Goal: Task Accomplishment & Management: Use online tool/utility

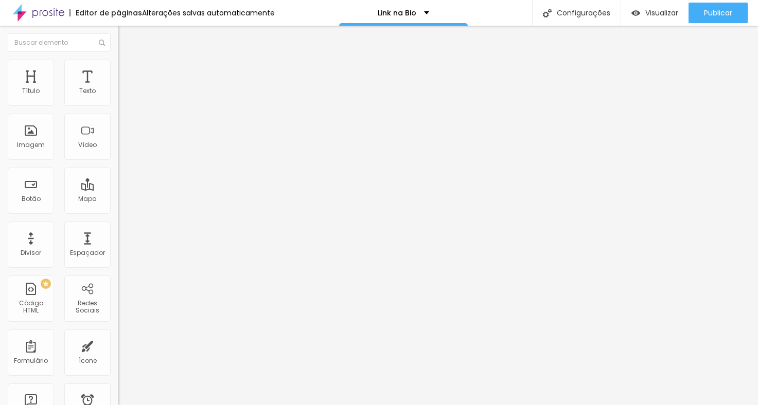
click at [124, 88] on font "Trocar imagem" at bounding box center [149, 84] width 50 height 9
click at [118, 63] on img at bounding box center [122, 64] width 9 height 9
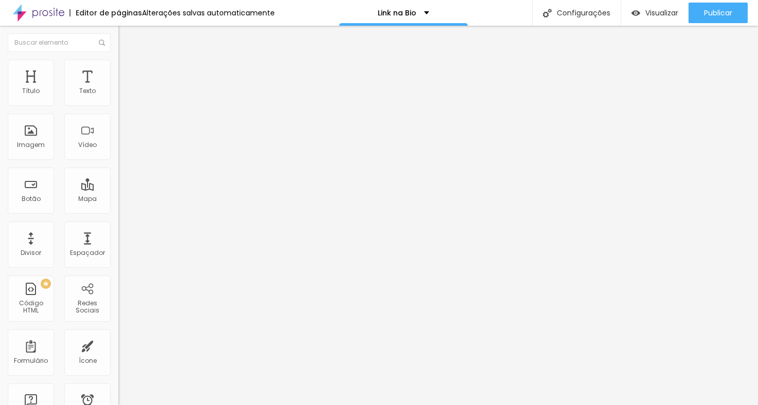
type input "230"
type input "320"
type input "330"
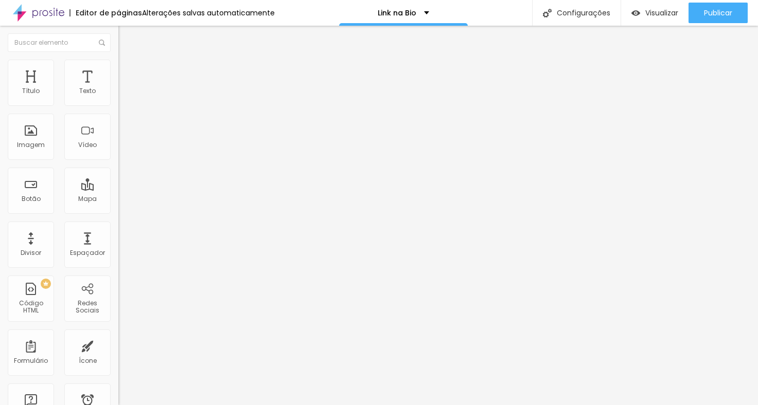
type input "330"
type input "340"
type input "350"
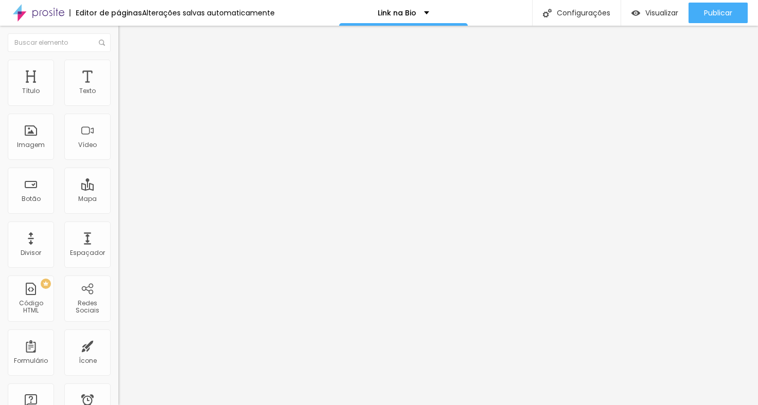
type input "410"
type input "420"
type input "430"
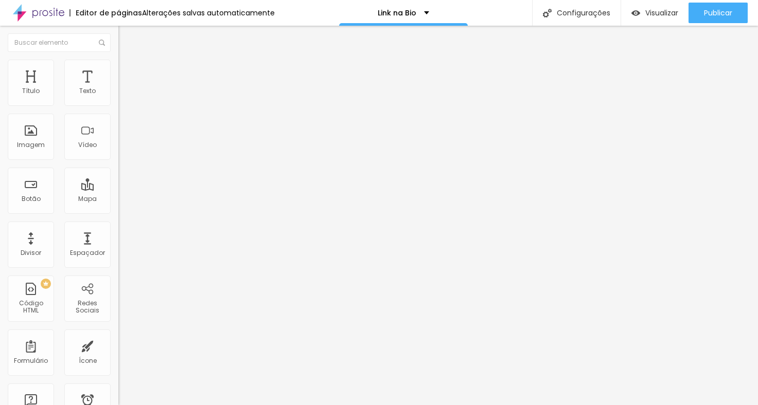
type input "430"
type input "450"
type input "460"
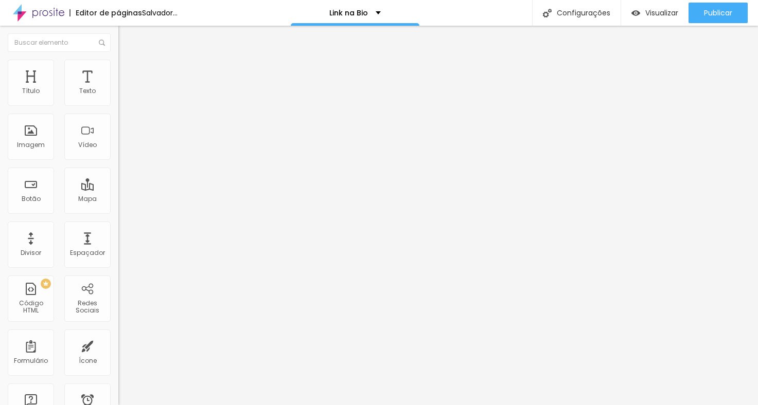
type input "470"
type input "480"
type input "490"
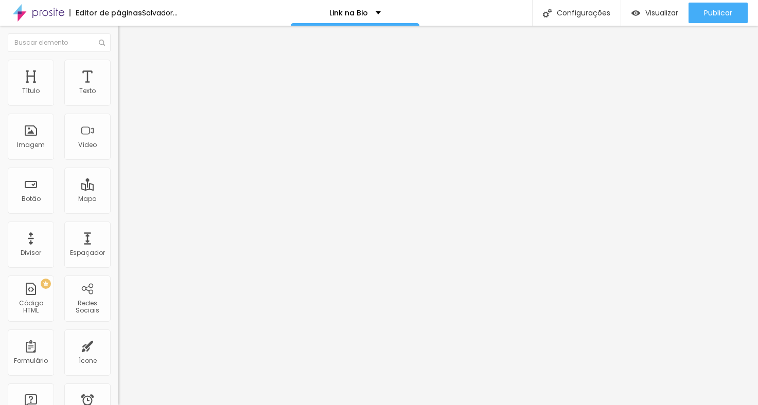
type input "490"
type input "500"
drag, startPoint x: 23, startPoint y: 109, endPoint x: 43, endPoint y: 107, distance: 19.6
type input "500"
click at [118, 105] on input "range" at bounding box center [151, 101] width 66 height 8
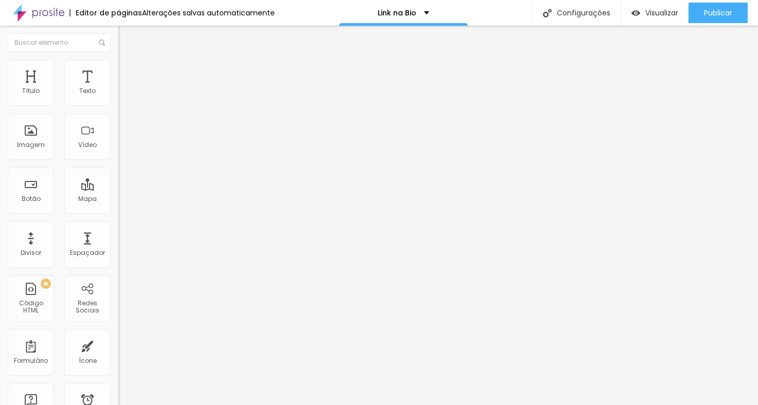
type input "490"
type input "470"
type input "450"
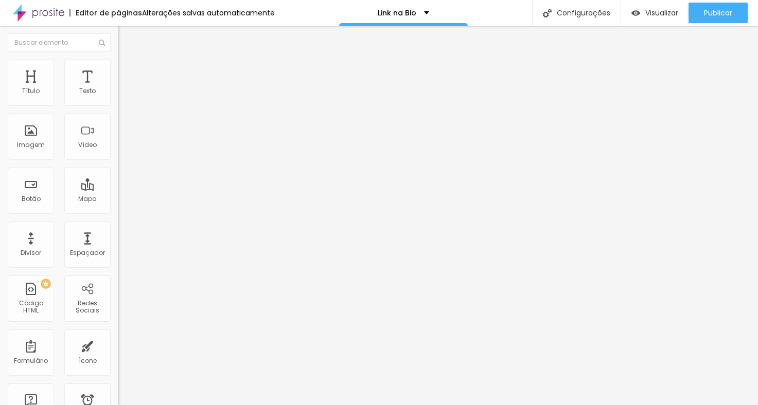
type input "450"
type input "420"
type input "410"
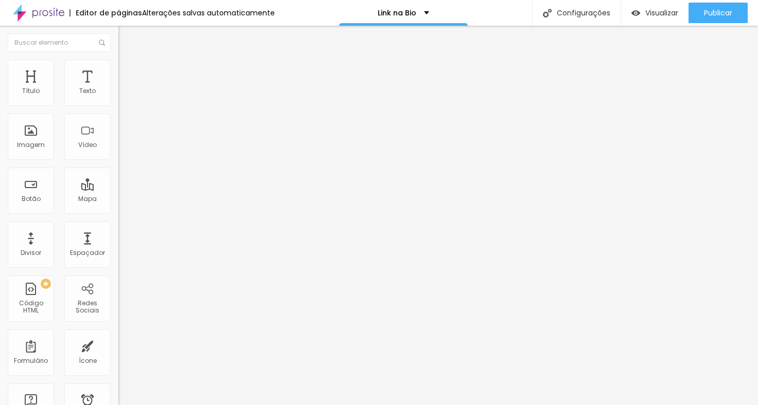
type input "400"
drag, startPoint x: 43, startPoint y: 106, endPoint x: 37, endPoint y: 106, distance: 6.2
type input "400"
click at [118, 105] on input "range" at bounding box center [151, 101] width 66 height 8
click at [128, 69] on font "Avançado" at bounding box center [145, 66] width 34 height 9
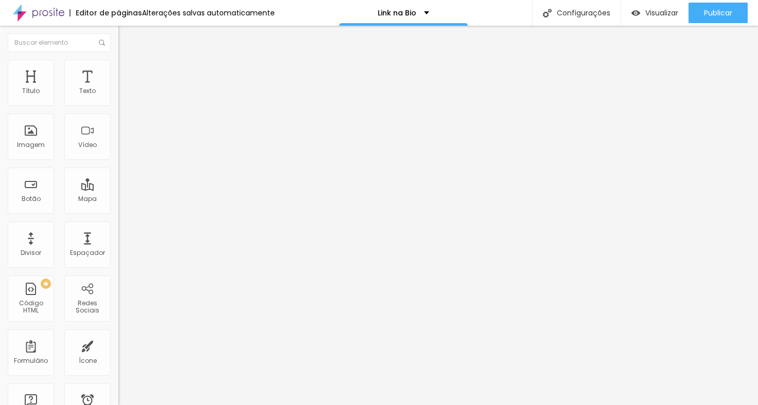
click at [128, 69] on font "Avançado" at bounding box center [145, 66] width 34 height 9
click at [128, 61] on font "Estilo" at bounding box center [136, 56] width 16 height 9
